Goal: Task Accomplishment & Management: Manage account settings

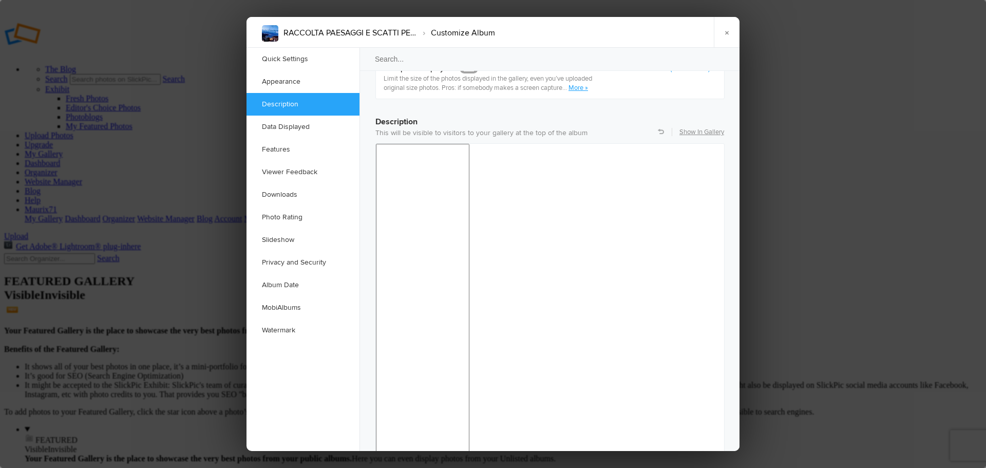
scroll to position [757, 0]
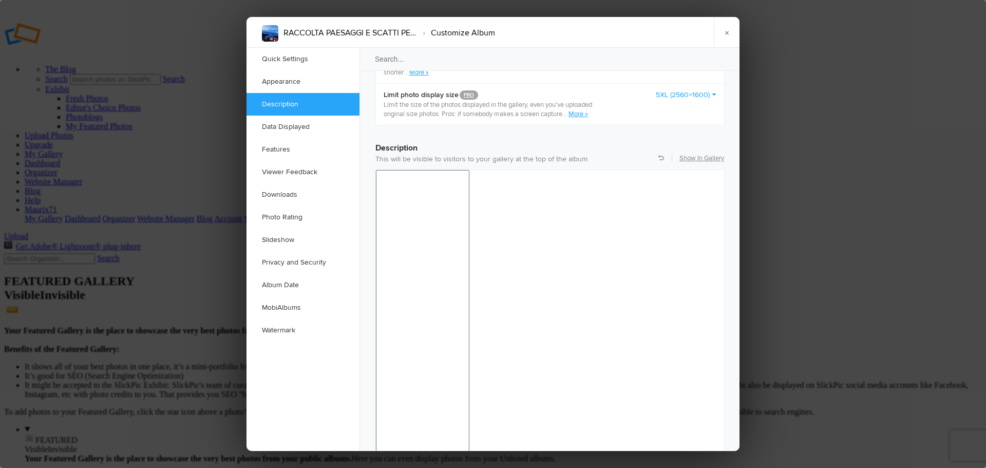
drag, startPoint x: 483, startPoint y: 770, endPoint x: 370, endPoint y: 768, distance: 112.4
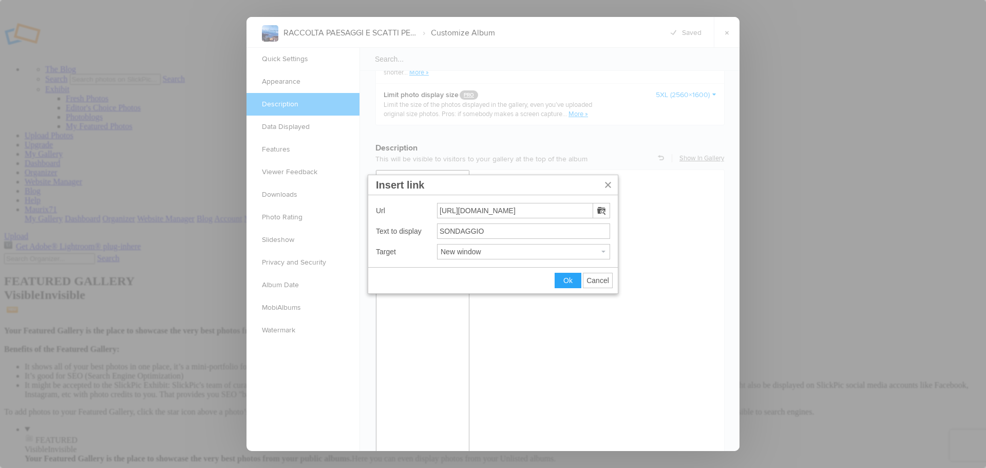
drag, startPoint x: 601, startPoint y: 284, endPoint x: 225, endPoint y: 120, distance: 409.8
click at [601, 284] on button "Cancel" at bounding box center [597, 280] width 29 height 14
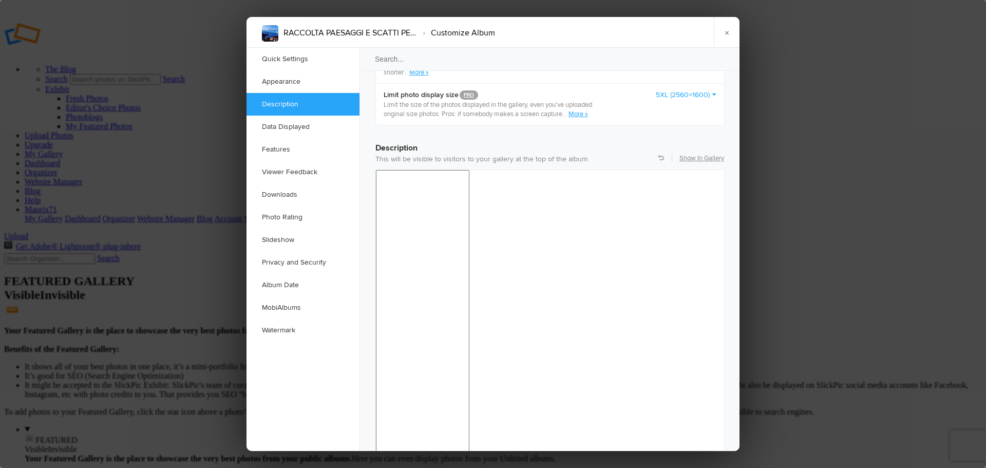
drag, startPoint x: 488, startPoint y: 769, endPoint x: 366, endPoint y: 771, distance: 122.2
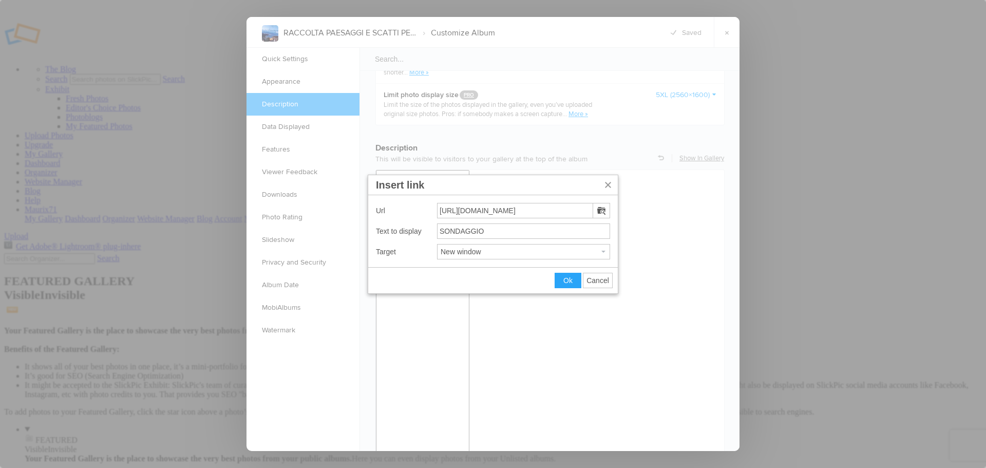
drag, startPoint x: 569, startPoint y: 211, endPoint x: 372, endPoint y: 223, distance: 197.5
click at [373, 222] on div "Url https://xoyondo.com/ap/c09zior72v5c92q Text to display SONDAGGIO Target New…" at bounding box center [492, 231] width 249 height 72
type input "https://bit.ly/25sondag"
click at [566, 279] on span "Ok" at bounding box center [567, 280] width 9 height 8
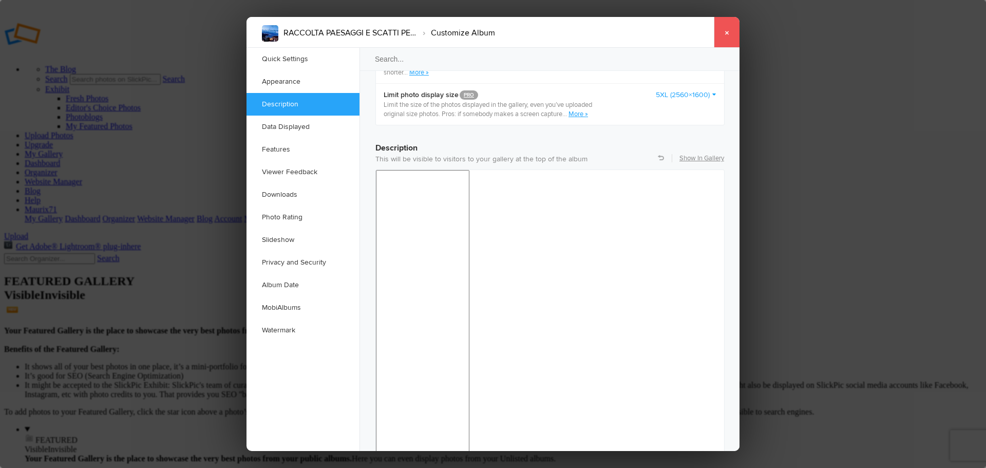
click at [730, 27] on link "×" at bounding box center [726, 32] width 26 height 31
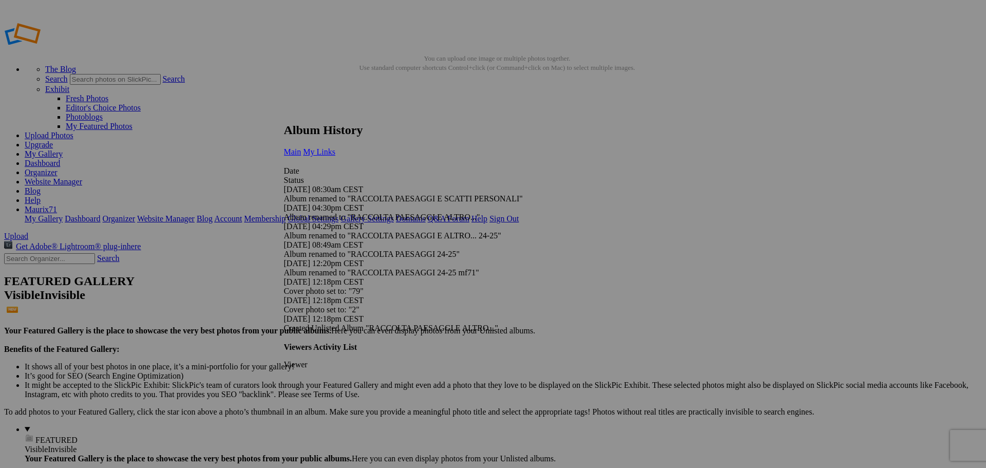
click at [335, 147] on span "My Links" at bounding box center [319, 151] width 32 height 9
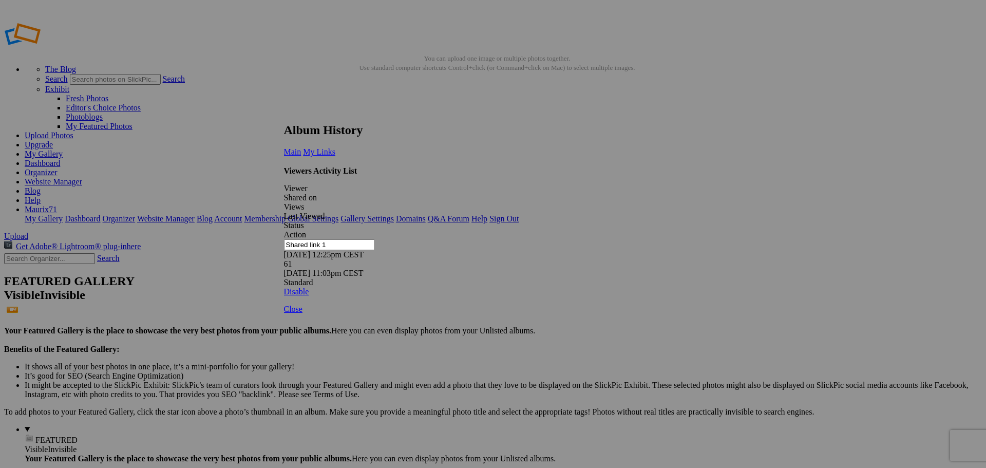
click at [302, 313] on span "Close" at bounding box center [293, 308] width 18 height 9
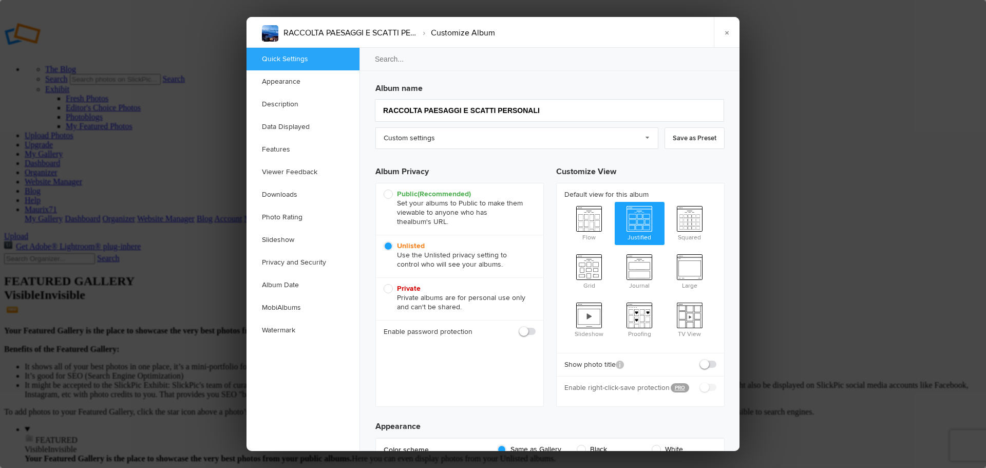
click at [235, 81] on div at bounding box center [493, 234] width 986 height 468
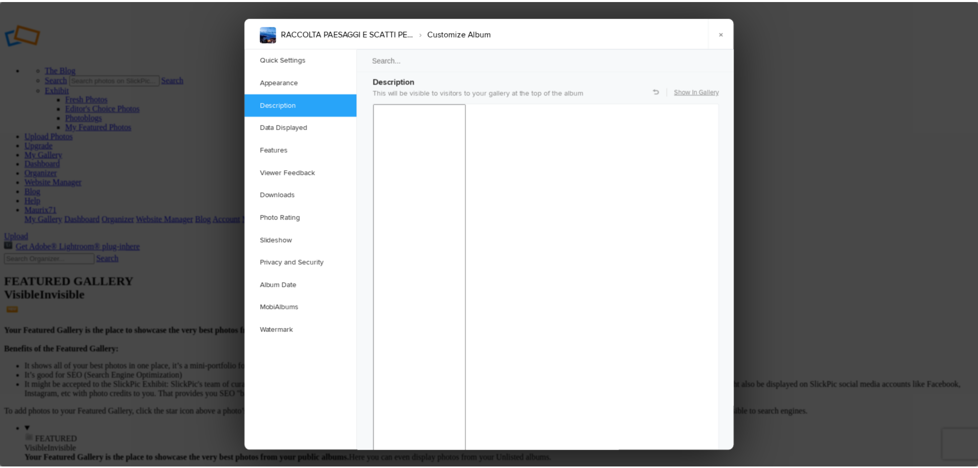
scroll to position [820, 0]
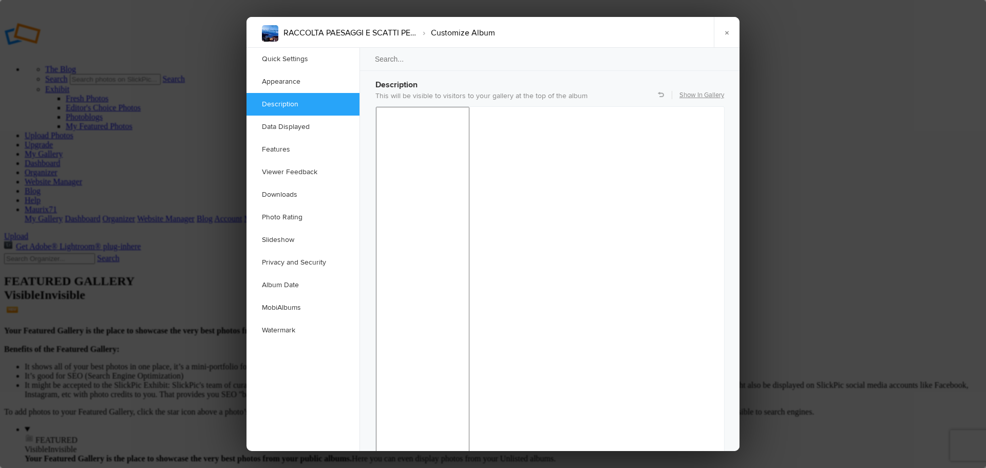
drag, startPoint x: 487, startPoint y: 705, endPoint x: 371, endPoint y: 709, distance: 116.6
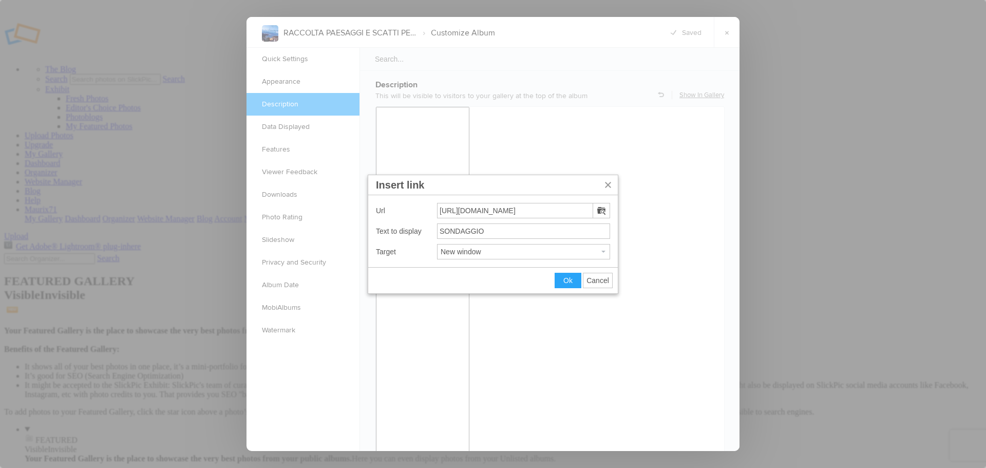
drag, startPoint x: 526, startPoint y: 208, endPoint x: 382, endPoint y: 211, distance: 143.8
click at [382, 211] on div "Url https://bit.ly/25sondag" at bounding box center [493, 210] width 234 height 15
type input "https://xoyondo.com/ap/c09zior72v5c92q"
click at [568, 279] on span "Ok" at bounding box center [567, 280] width 9 height 8
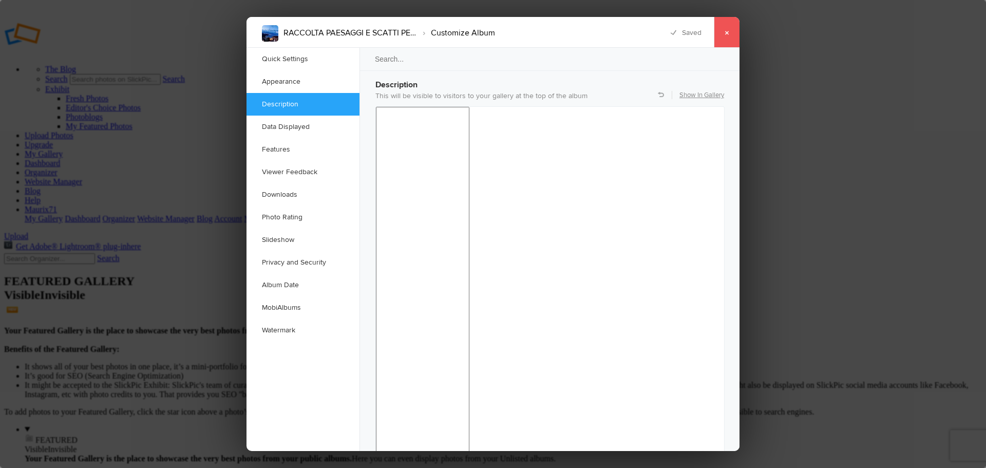
click at [728, 36] on link "×" at bounding box center [726, 32] width 26 height 31
